Goal: Transaction & Acquisition: Purchase product/service

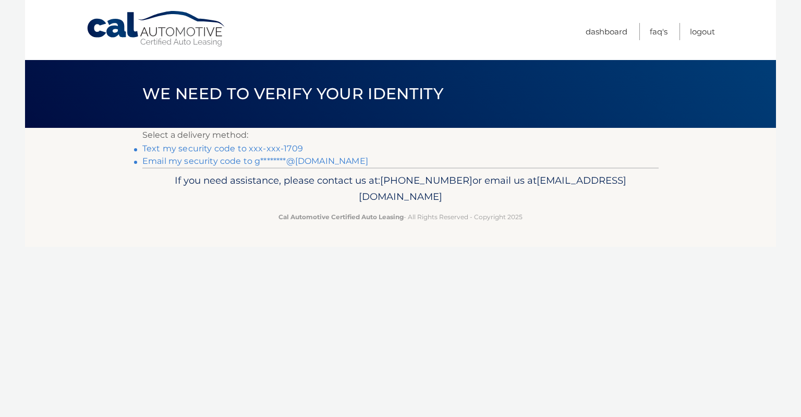
click at [230, 149] on link "Text my security code to xxx-xxx-1709" at bounding box center [222, 148] width 161 height 10
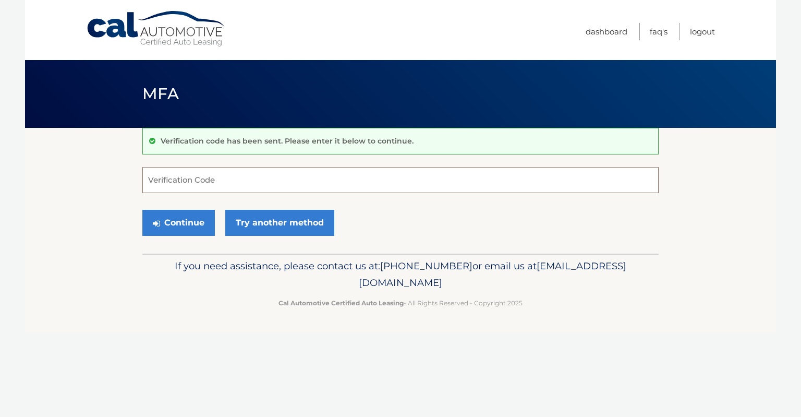
click at [285, 171] on input "Verification Code" at bounding box center [400, 180] width 517 height 26
type input "218559"
click at [191, 222] on button "Continue" at bounding box center [178, 223] width 73 height 26
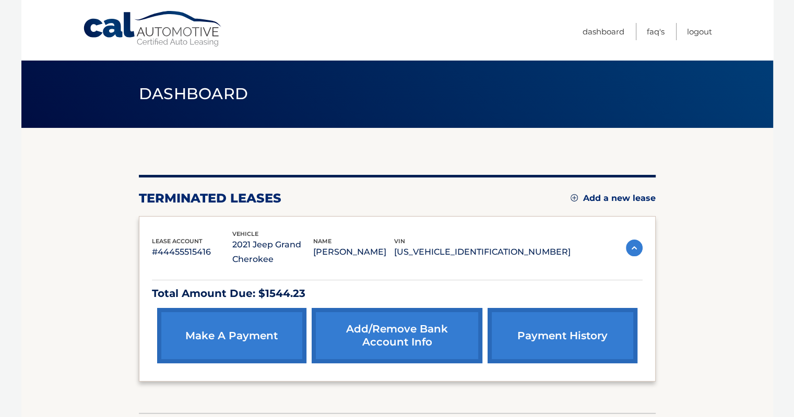
click at [211, 340] on link "make a payment" at bounding box center [231, 335] width 149 height 55
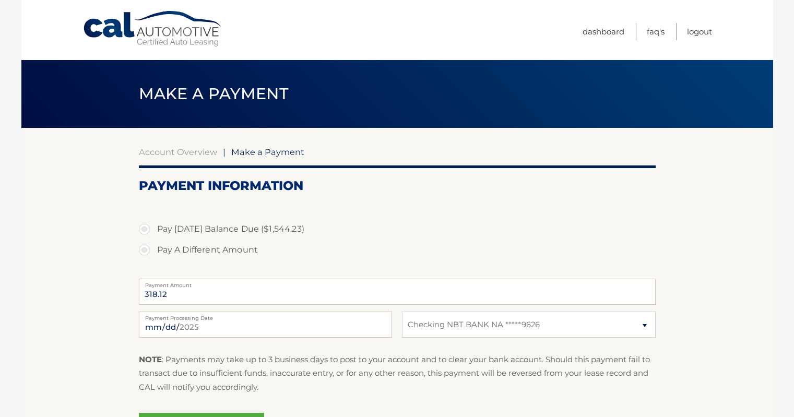
select select "YTI5MzY5YmYtZTg2MC00MTY5LWJlMTYtNGYzN2M5OGNhZDMw"
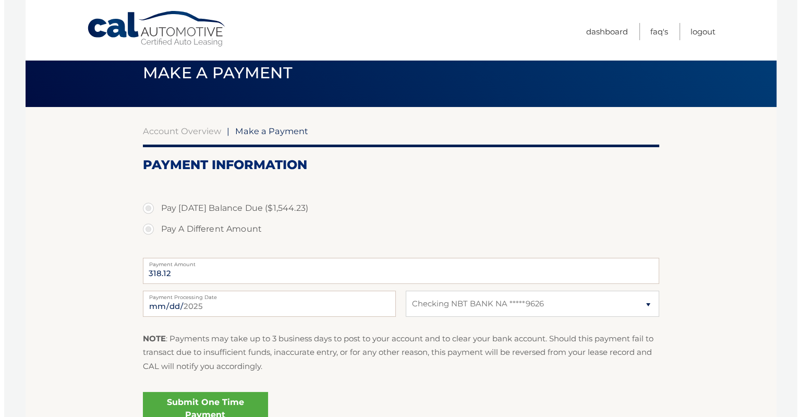
scroll to position [63, 0]
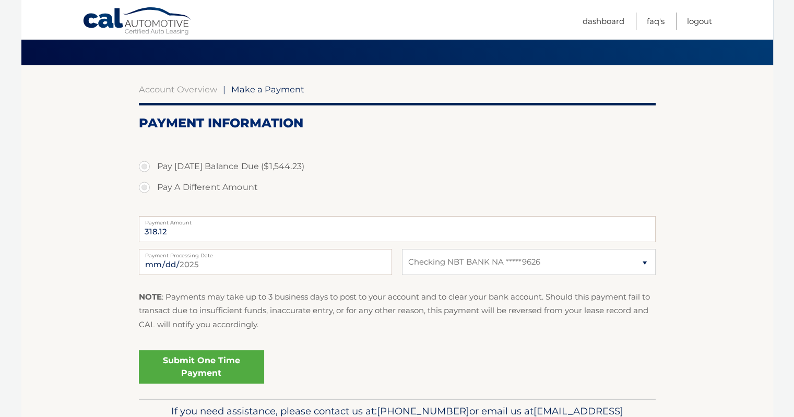
click at [240, 188] on label "Pay A Different Amount" at bounding box center [397, 187] width 517 height 21
click at [153, 188] on input "Pay A Different Amount" at bounding box center [148, 185] width 10 height 17
radio input "true"
type input "150.00"
click at [203, 272] on input "2025-08-15" at bounding box center [265, 262] width 253 height 26
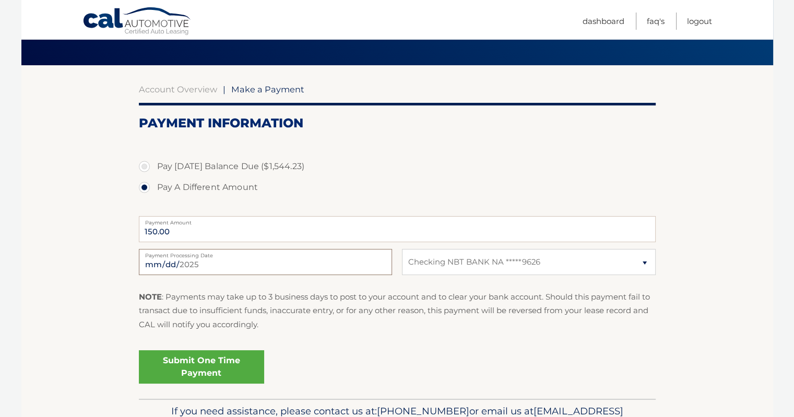
type input "2025-08-22"
click at [184, 365] on link "Submit One Time Payment" at bounding box center [201, 366] width 125 height 33
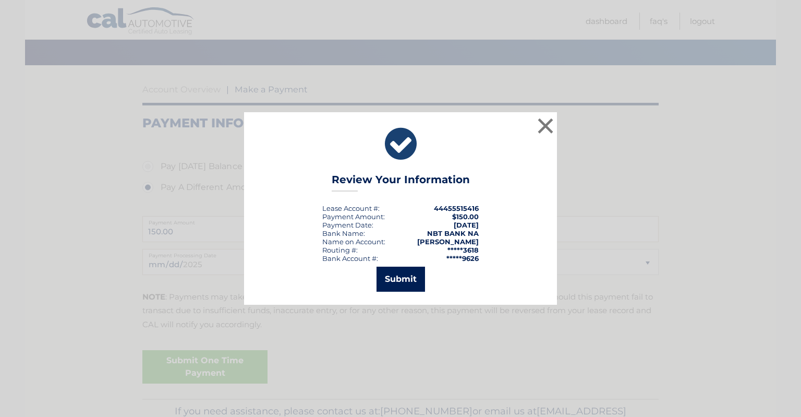
click at [404, 270] on button "Submit" at bounding box center [401, 279] width 49 height 25
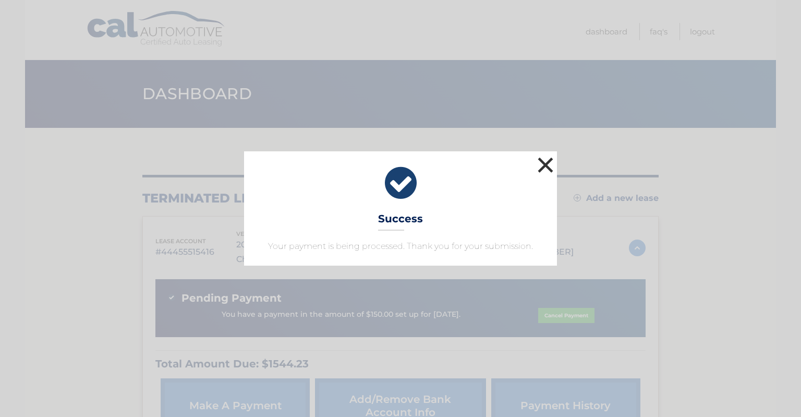
click at [539, 170] on button "×" at bounding box center [545, 164] width 21 height 21
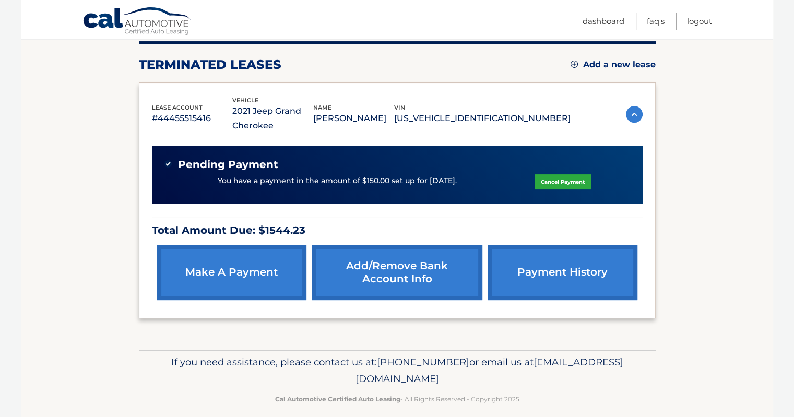
scroll to position [145, 0]
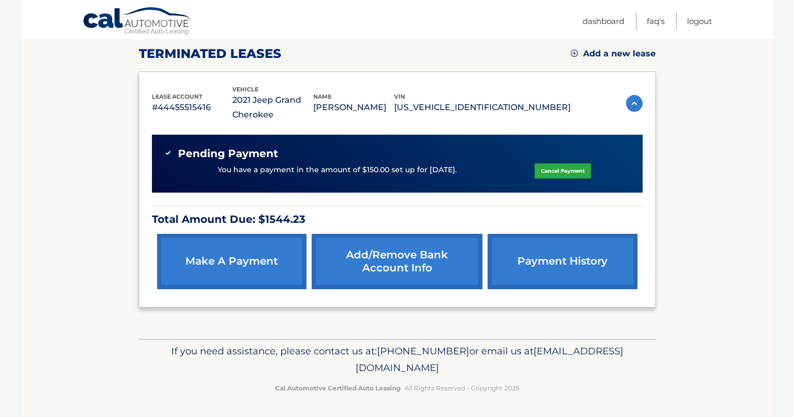
click at [571, 268] on link "payment history" at bounding box center [561, 261] width 149 height 55
